Goal: Transaction & Acquisition: Purchase product/service

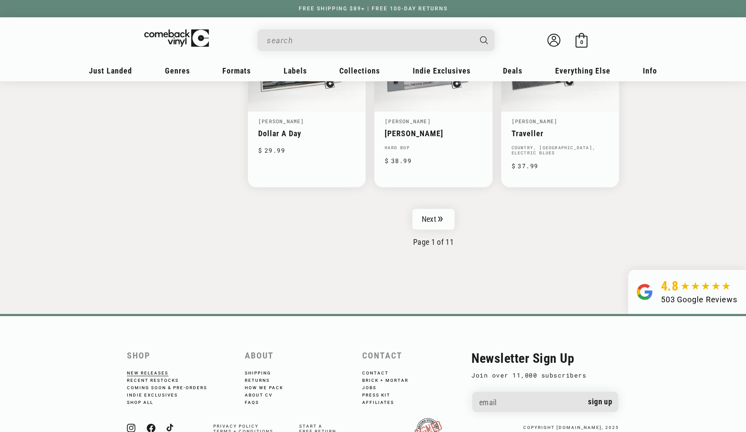
scroll to position [1428, 0]
click at [430, 214] on link "Next" at bounding box center [434, 218] width 42 height 21
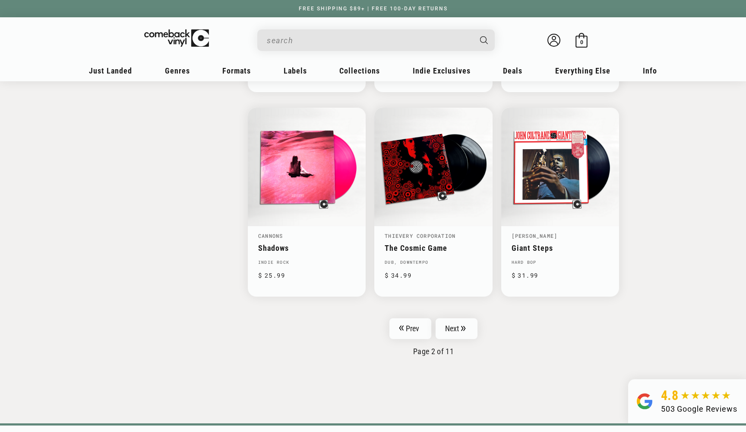
scroll to position [1316, 0]
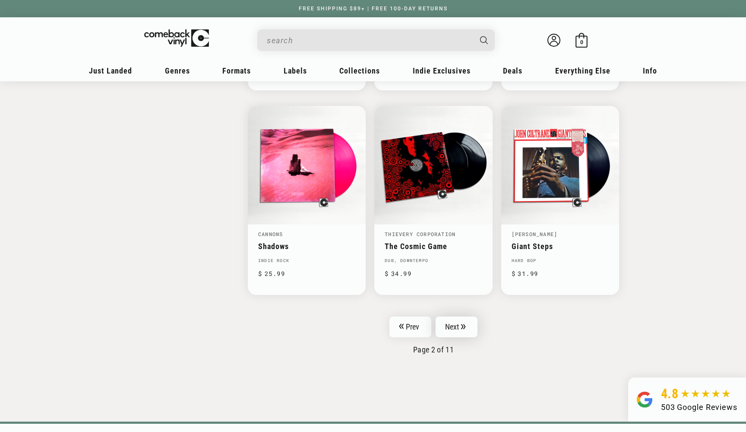
click at [449, 328] on link "Next" at bounding box center [457, 326] width 42 height 21
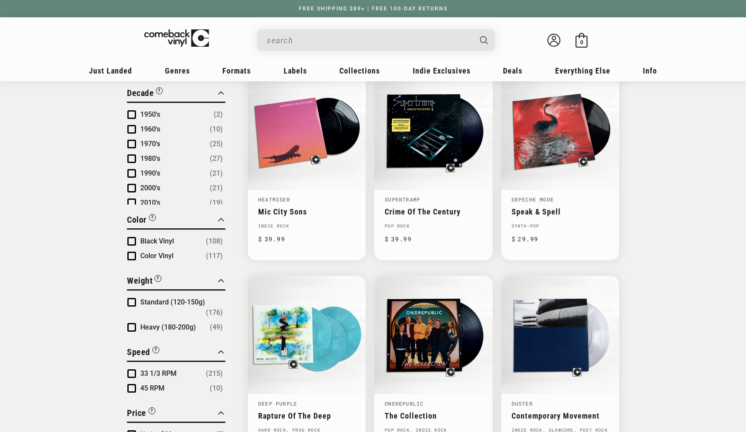
scroll to position [518, 0]
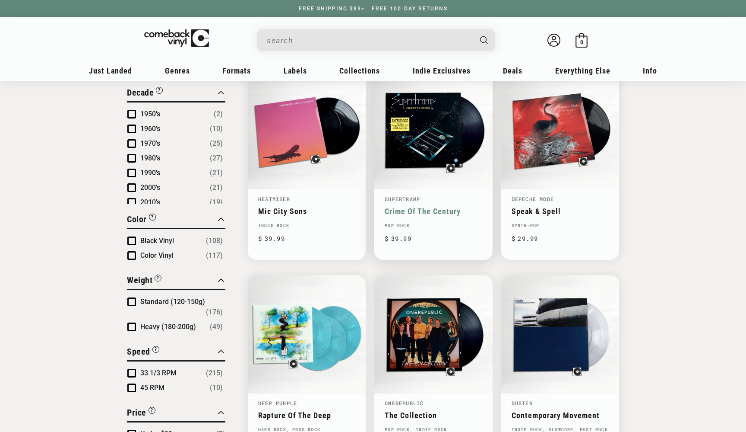
click at [425, 206] on link "Crime Of The Century" at bounding box center [433, 210] width 97 height 9
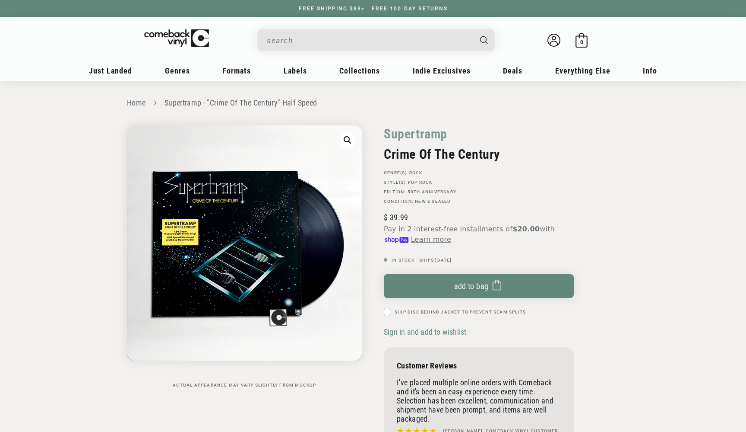
click at [305, 44] on input "When autocomplete results are available use up and down arrows to review and en…" at bounding box center [369, 41] width 205 height 18
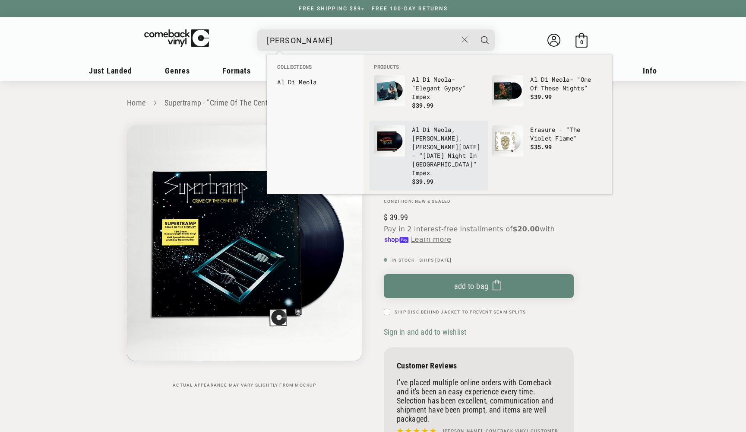
type input "[PERSON_NAME]"
click at [429, 143] on p "[PERSON_NAME] , [PERSON_NAME], [PERSON_NAME][DATE] - "[DATE] Night In [GEOGRAPH…" at bounding box center [448, 151] width 72 height 52
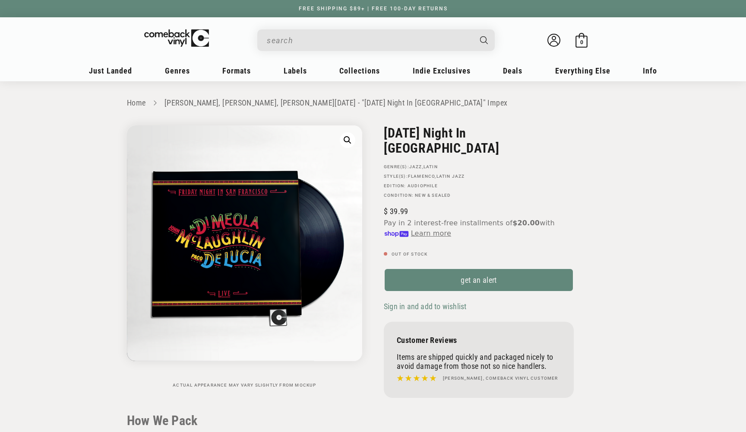
click at [369, 181] on div "Skip to product information Open media 1 in modal 1 / of 1 Actual appearance ma…" at bounding box center [250, 263] width 246 height 276
